Goal: Download file/media

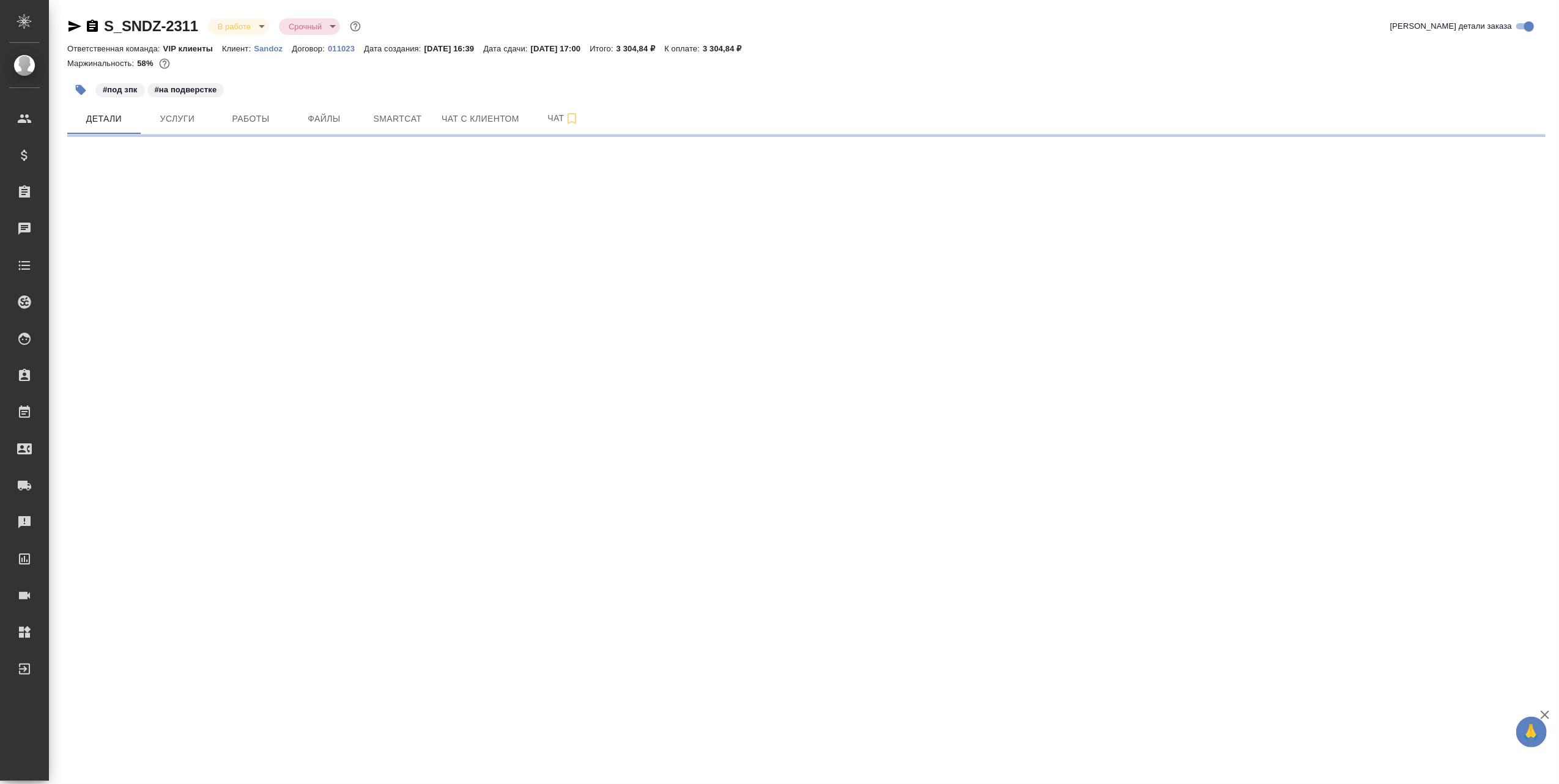
select select "RU"
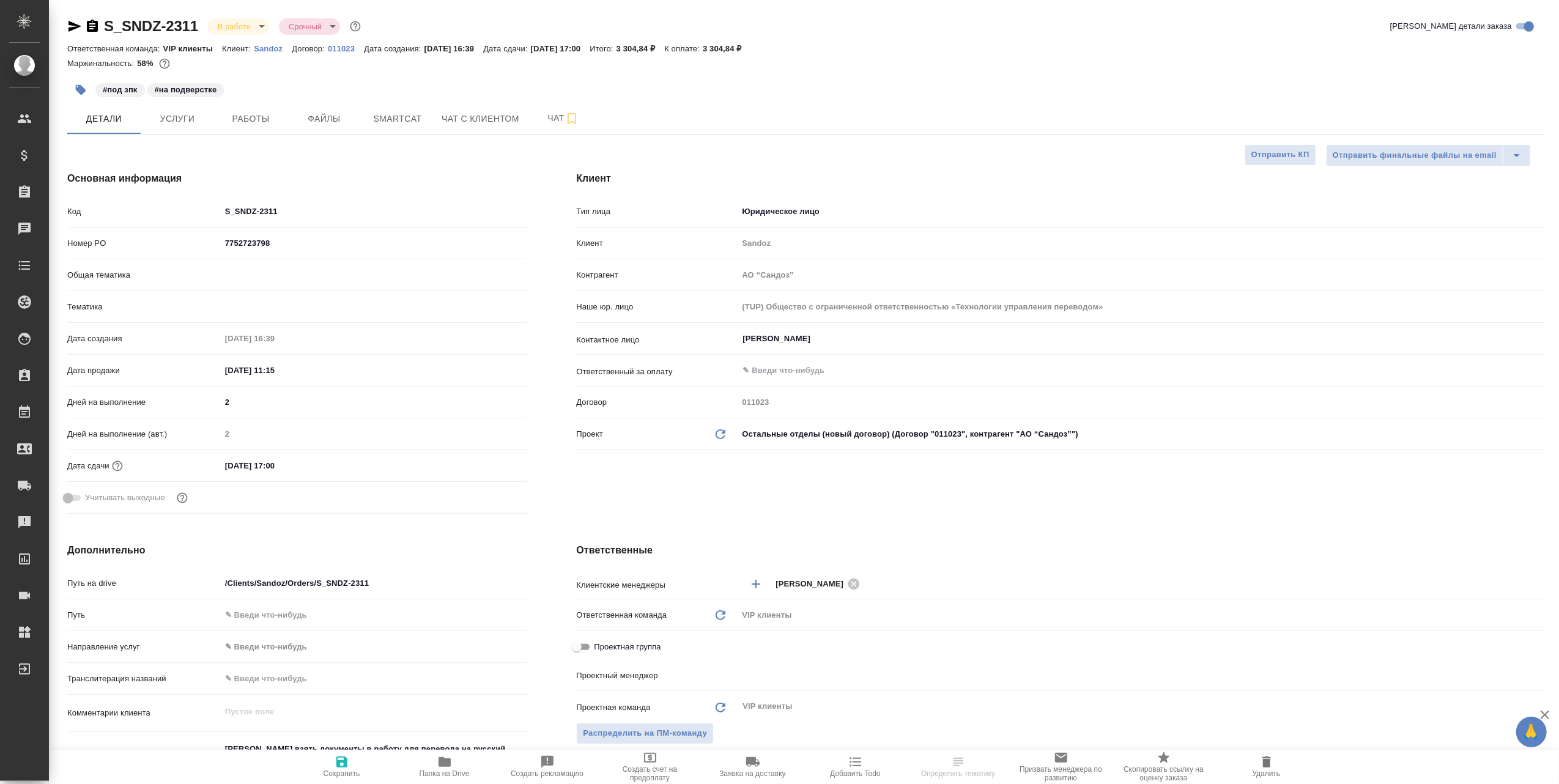
type textarea "x"
type input "[PERSON_NAME]"
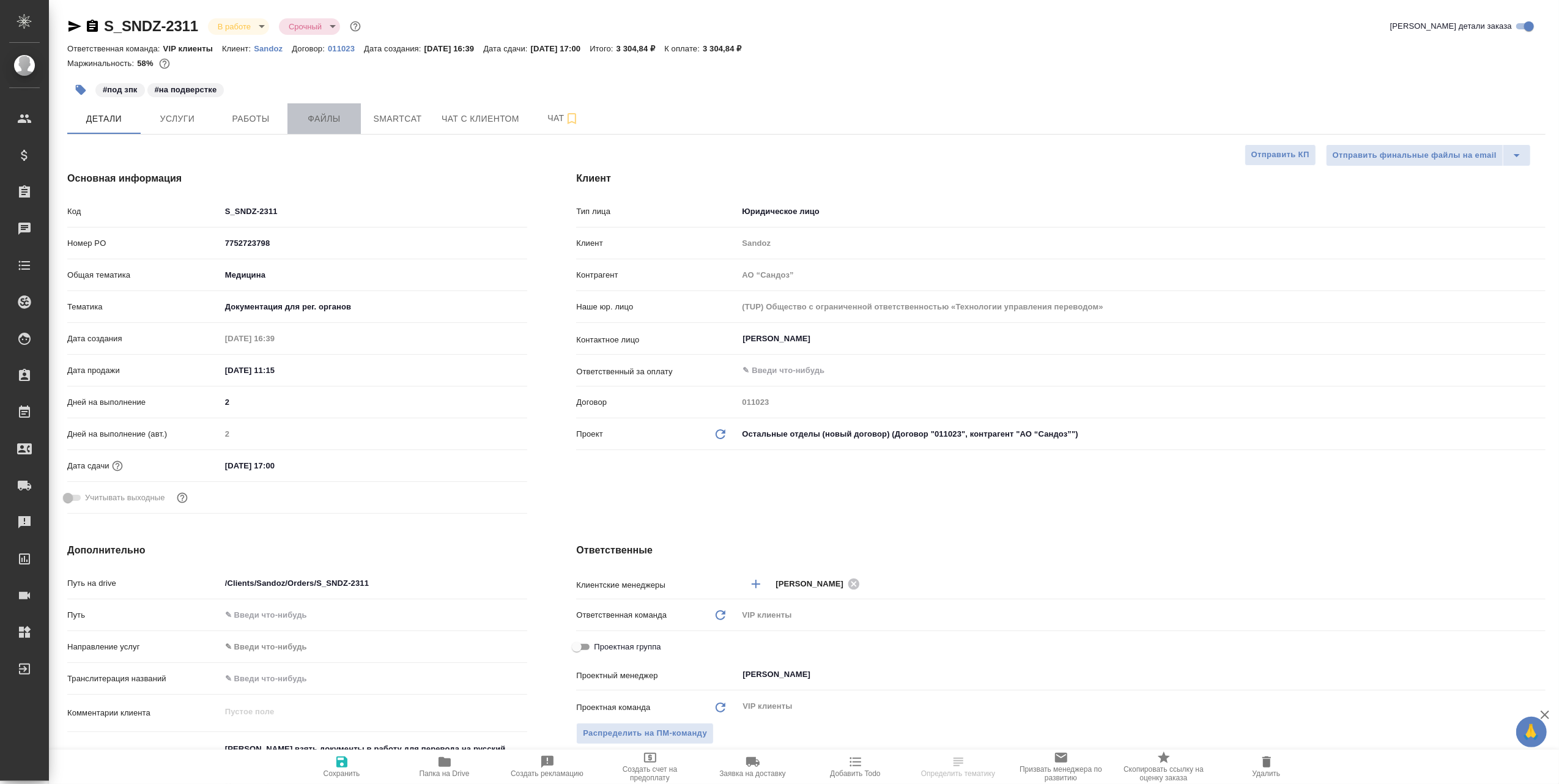
click at [326, 118] on span "Файлы" at bounding box center [324, 119] width 59 height 16
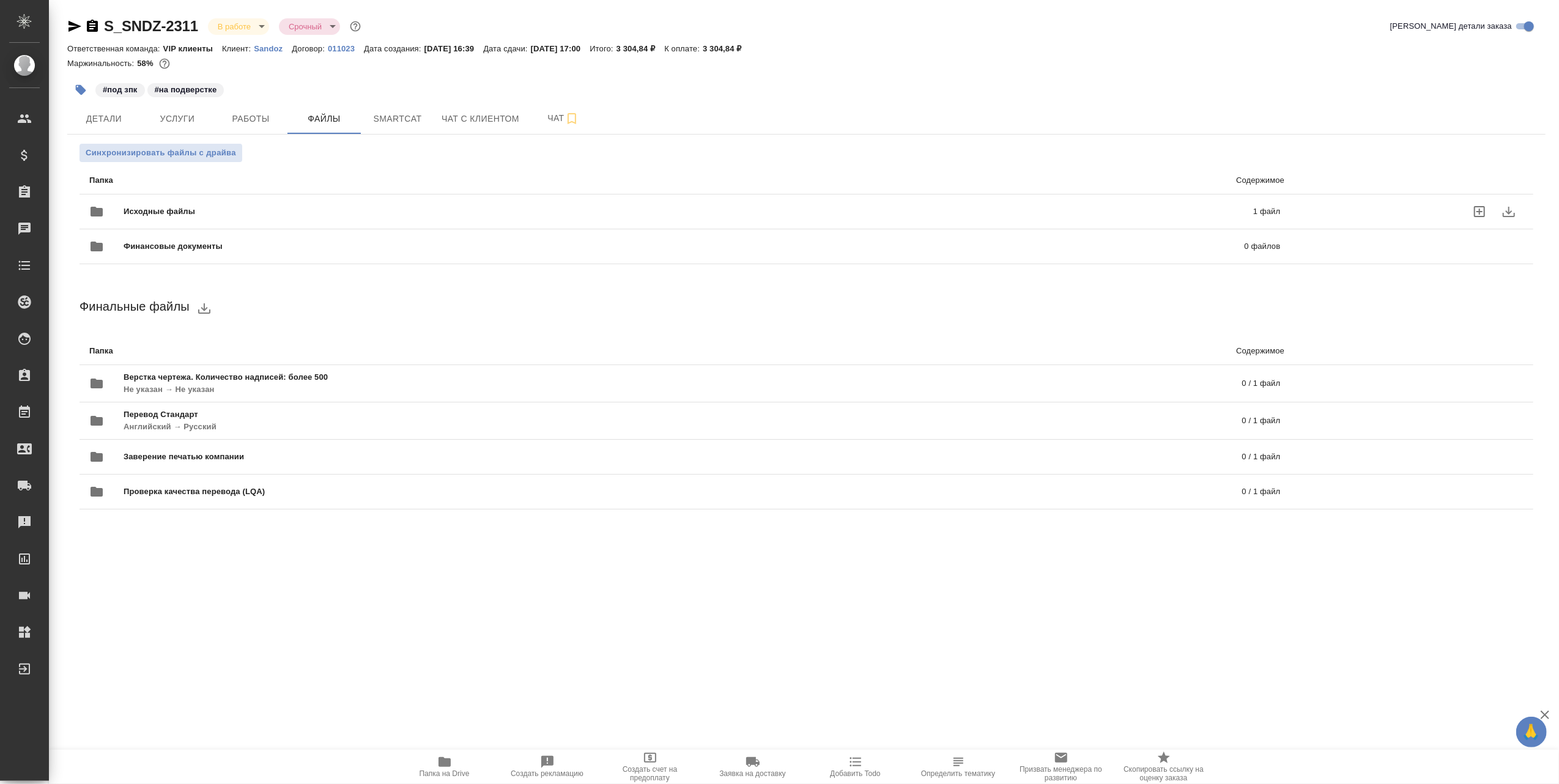
click at [239, 204] on div "Исходные файлы 1 файл" at bounding box center [685, 211] width 1191 height 29
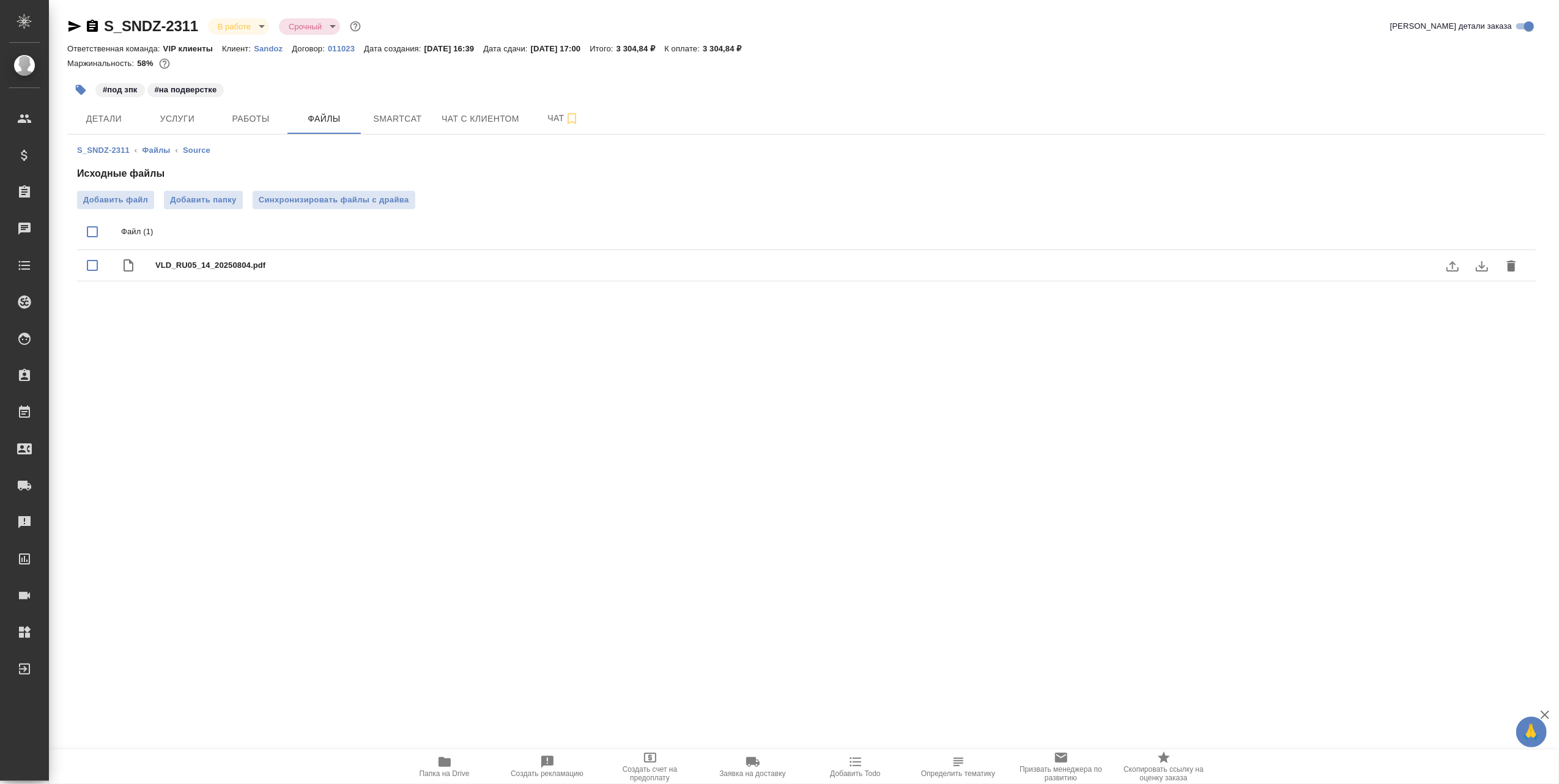
click at [304, 264] on span "VLD_RU05_14_20250804.pdf" at bounding box center [830, 265] width 1351 height 12
checkbox input "true"
click at [1482, 260] on icon "download" at bounding box center [1482, 266] width 15 height 15
click at [329, 116] on span "Файлы" at bounding box center [324, 119] width 59 height 16
click at [326, 115] on span "Файлы" at bounding box center [324, 119] width 59 height 16
